Goal: Information Seeking & Learning: Learn about a topic

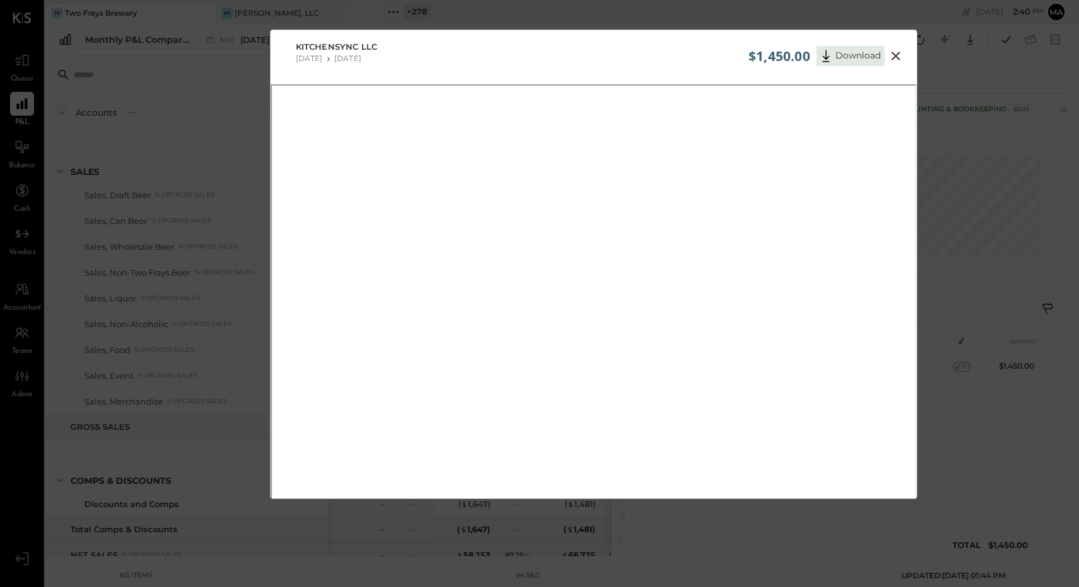
click at [1034, 64] on div "$1,450.00 Download KitchenSync LLC [DATE] [DATE]" at bounding box center [539, 293] width 1079 height 587
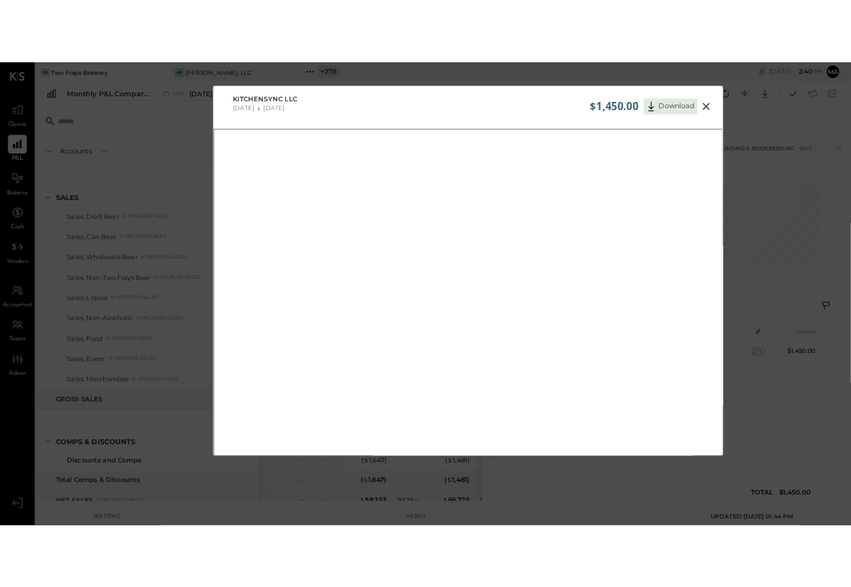
scroll to position [1767, 0]
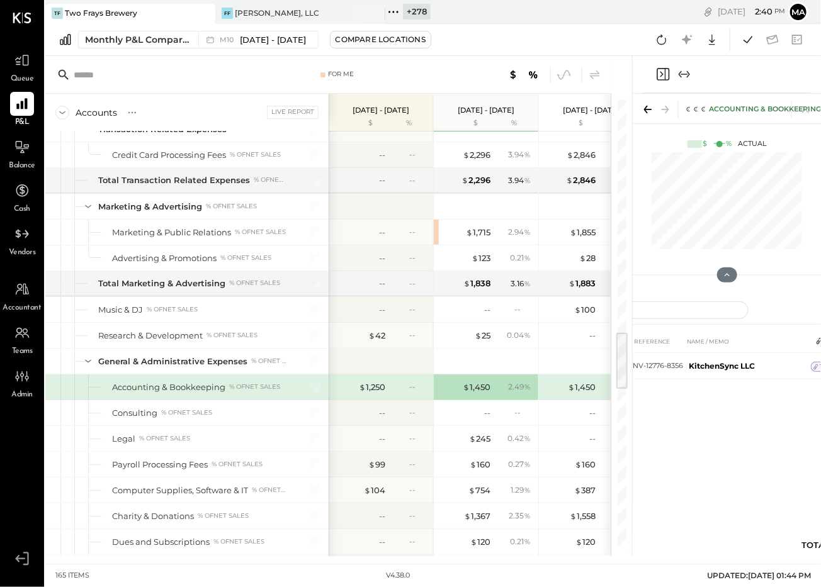
click at [396, 11] on icon at bounding box center [393, 12] width 16 height 16
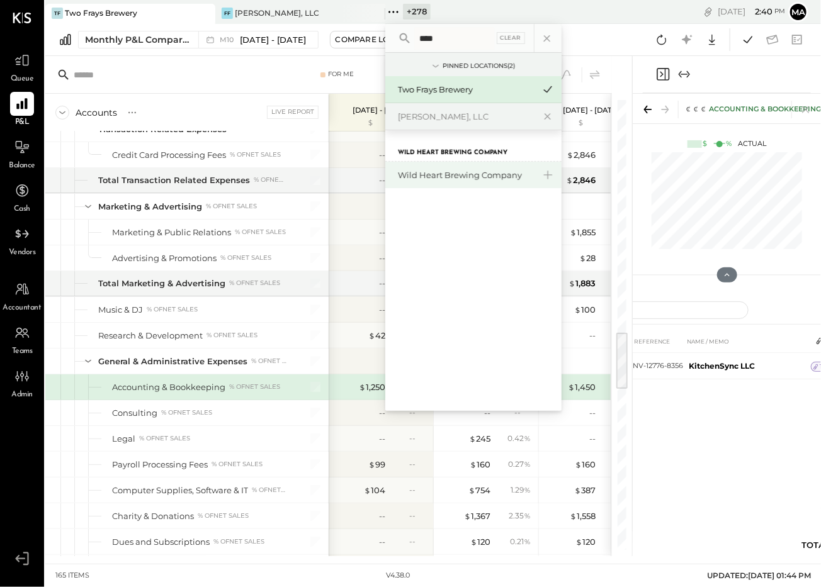
type input "****"
click at [464, 175] on div "Wild Heart Brewing Company" at bounding box center [466, 175] width 136 height 12
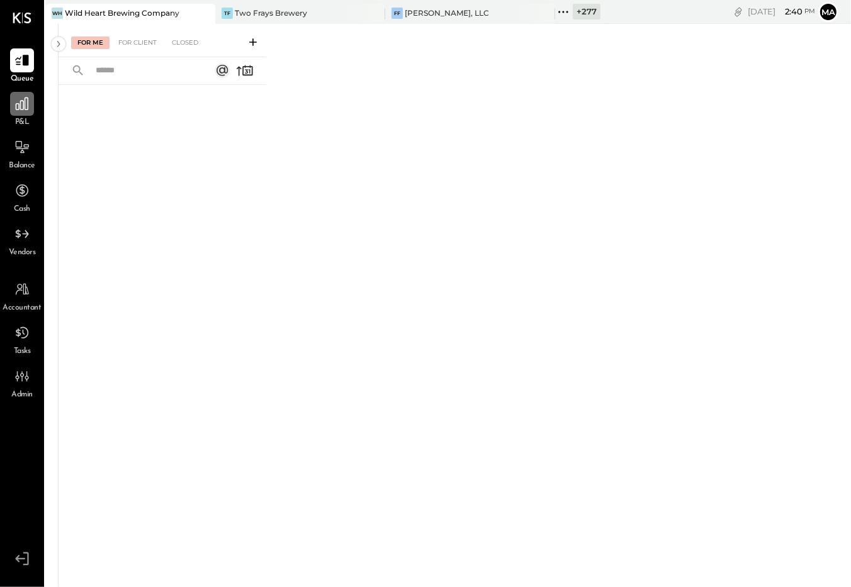
click at [14, 108] on icon at bounding box center [22, 104] width 16 height 16
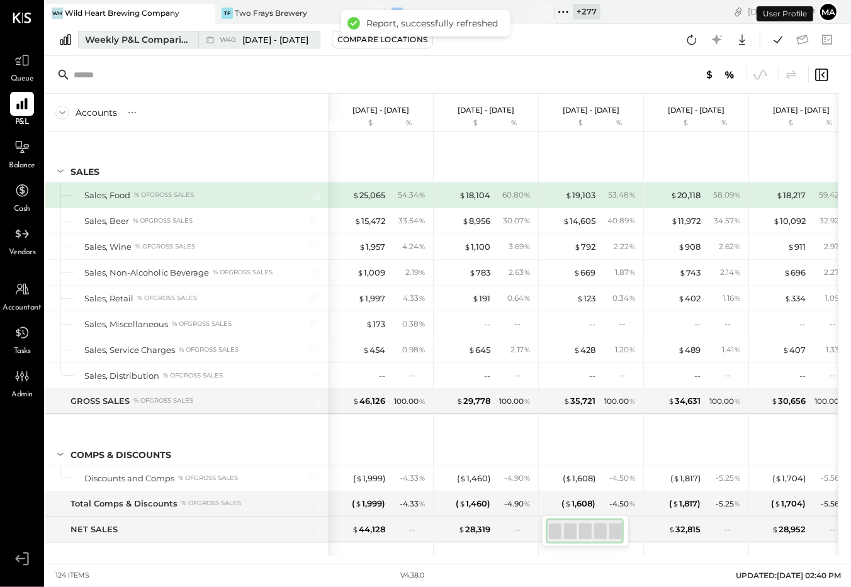
click at [206, 38] on icon at bounding box center [210, 39] width 13 height 13
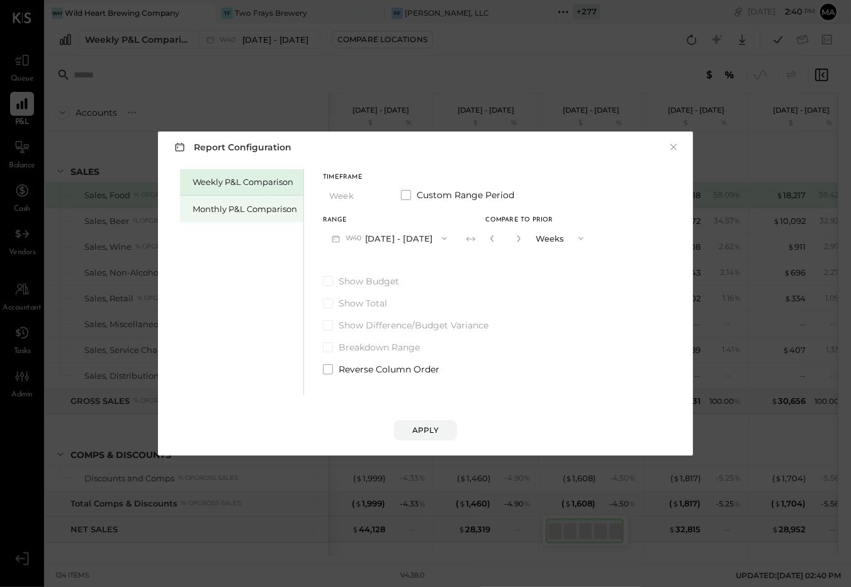
click at [239, 208] on div "Monthly P&L Comparison" at bounding box center [245, 209] width 104 height 12
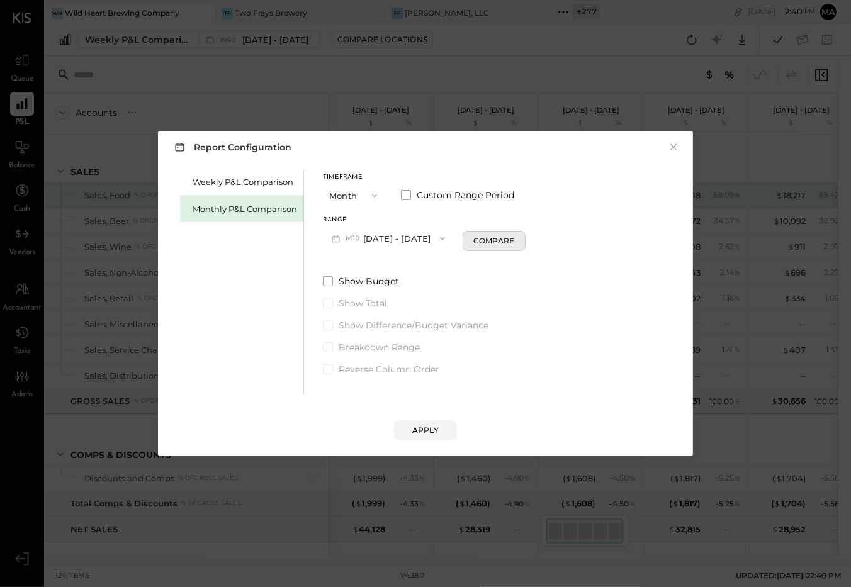
click at [483, 243] on div "Compare" at bounding box center [493, 240] width 41 height 11
click at [515, 236] on icon "button" at bounding box center [516, 238] width 3 height 7
drag, startPoint x: 509, startPoint y: 236, endPoint x: 502, endPoint y: 292, distance: 56.4
click at [515, 237] on icon "button" at bounding box center [516, 238] width 3 height 7
type input "*"
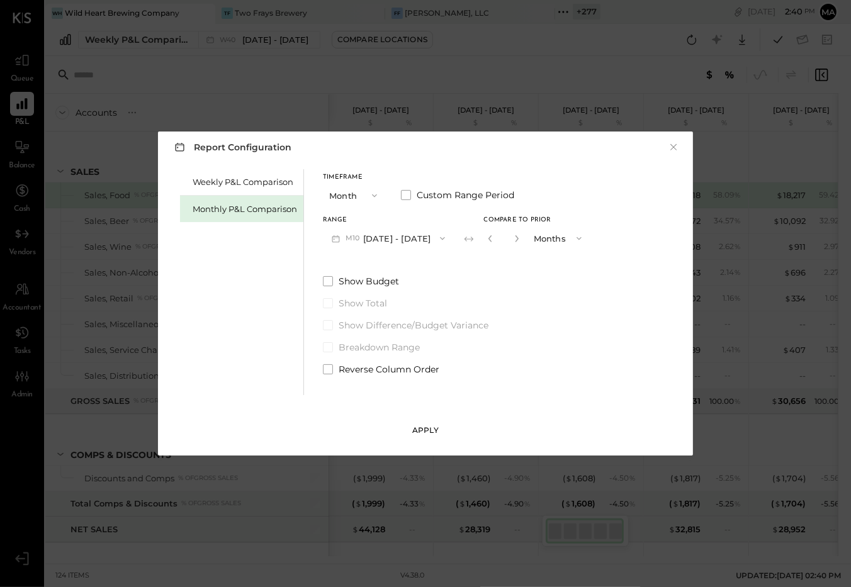
click at [421, 429] on div "Apply" at bounding box center [425, 430] width 26 height 11
